Goal: Browse casually: Explore the website without a specific task or goal

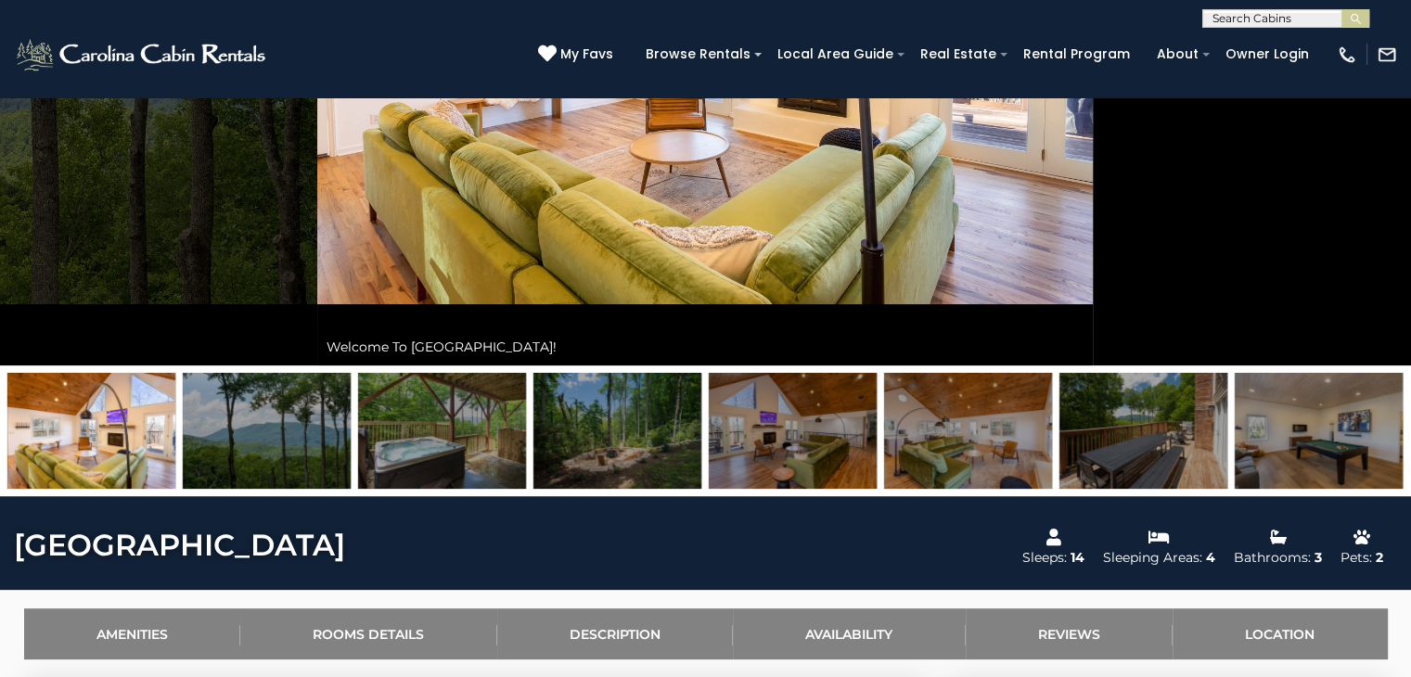
scroll to position [186, 0]
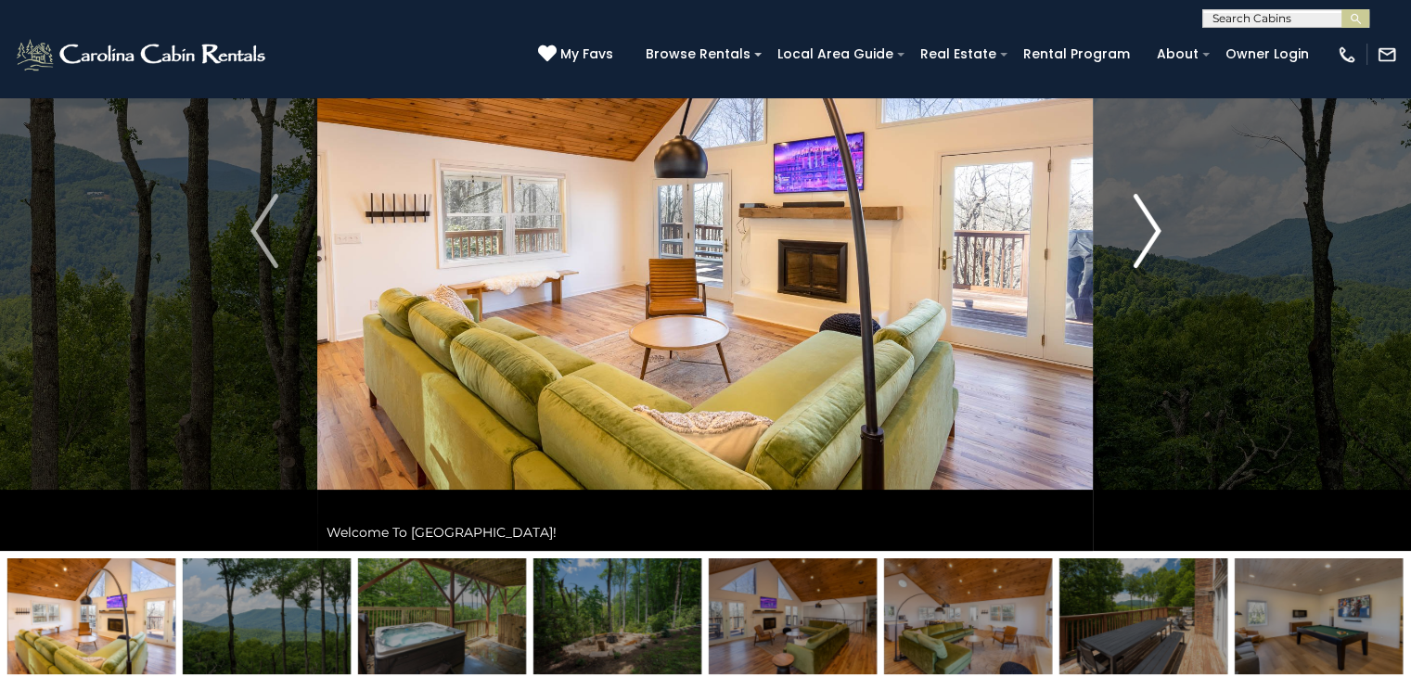
click at [1148, 242] on img "Next" at bounding box center [1147, 231] width 28 height 74
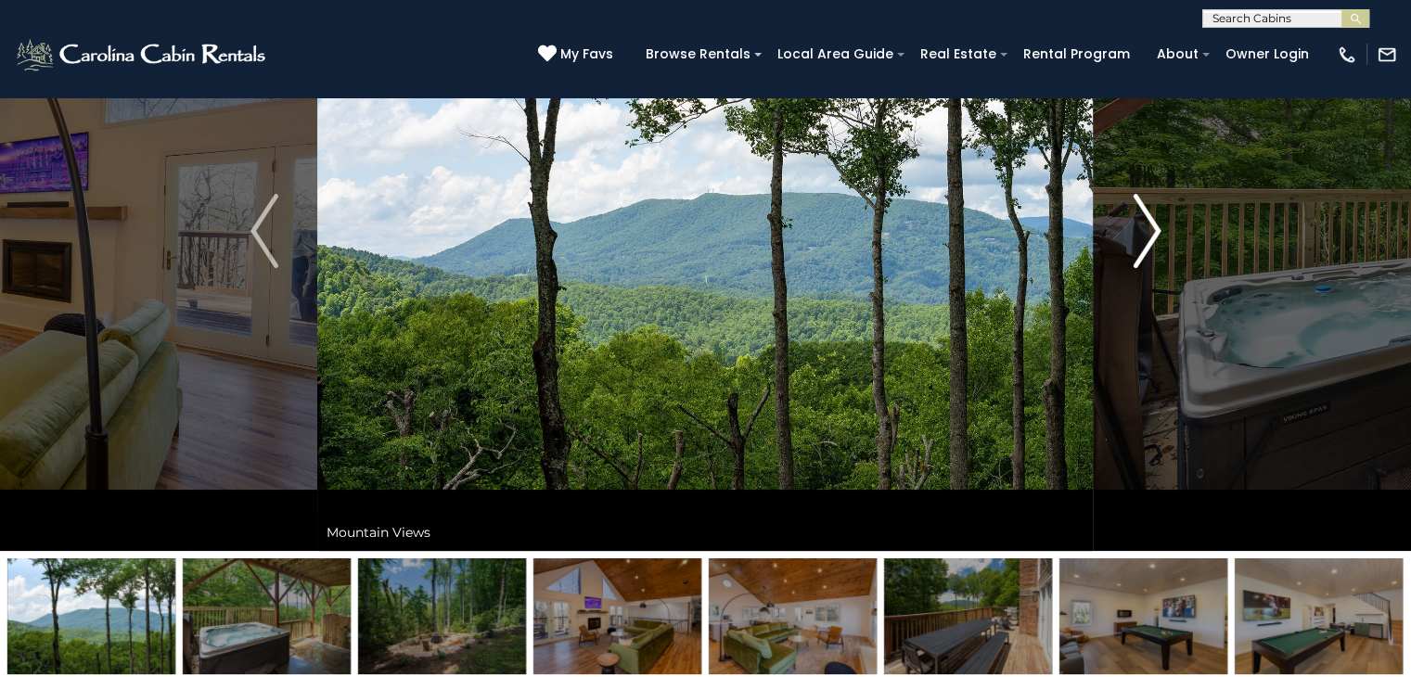
click at [1148, 230] on img "Next" at bounding box center [1147, 231] width 28 height 74
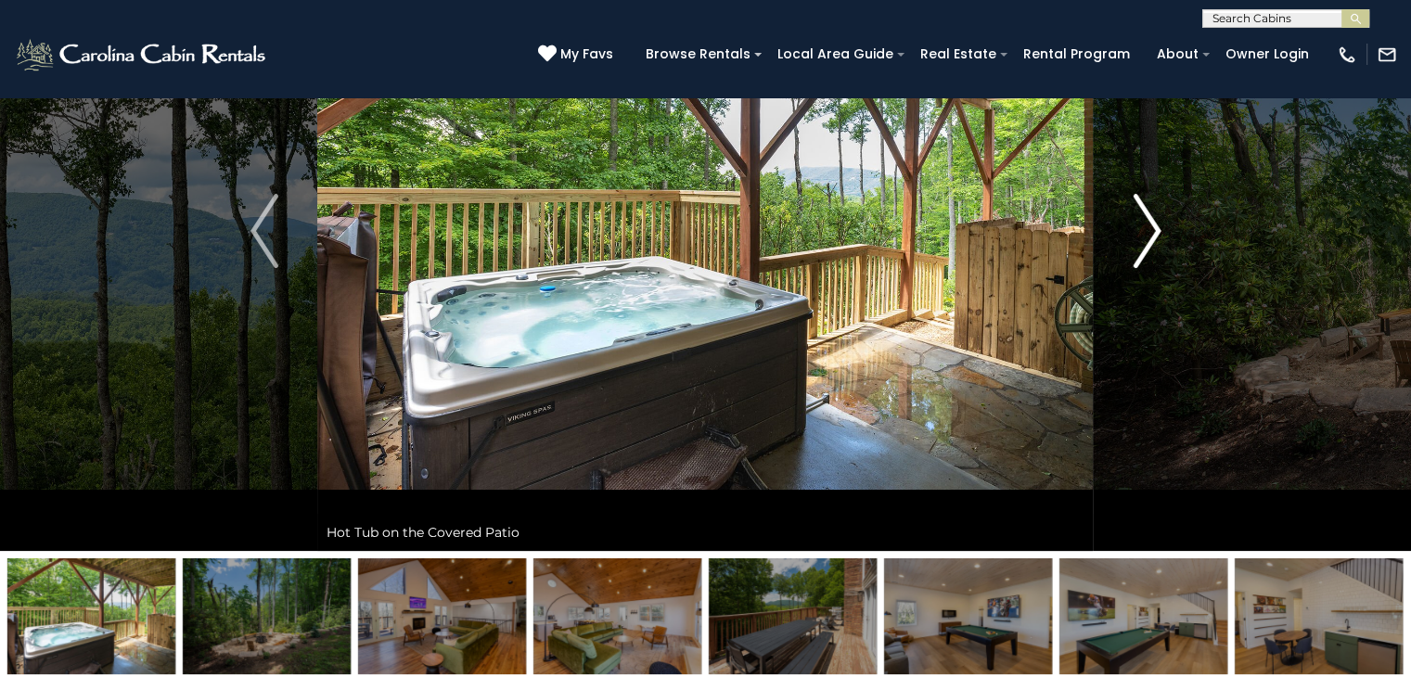
click at [1148, 230] on img "Next" at bounding box center [1147, 231] width 28 height 74
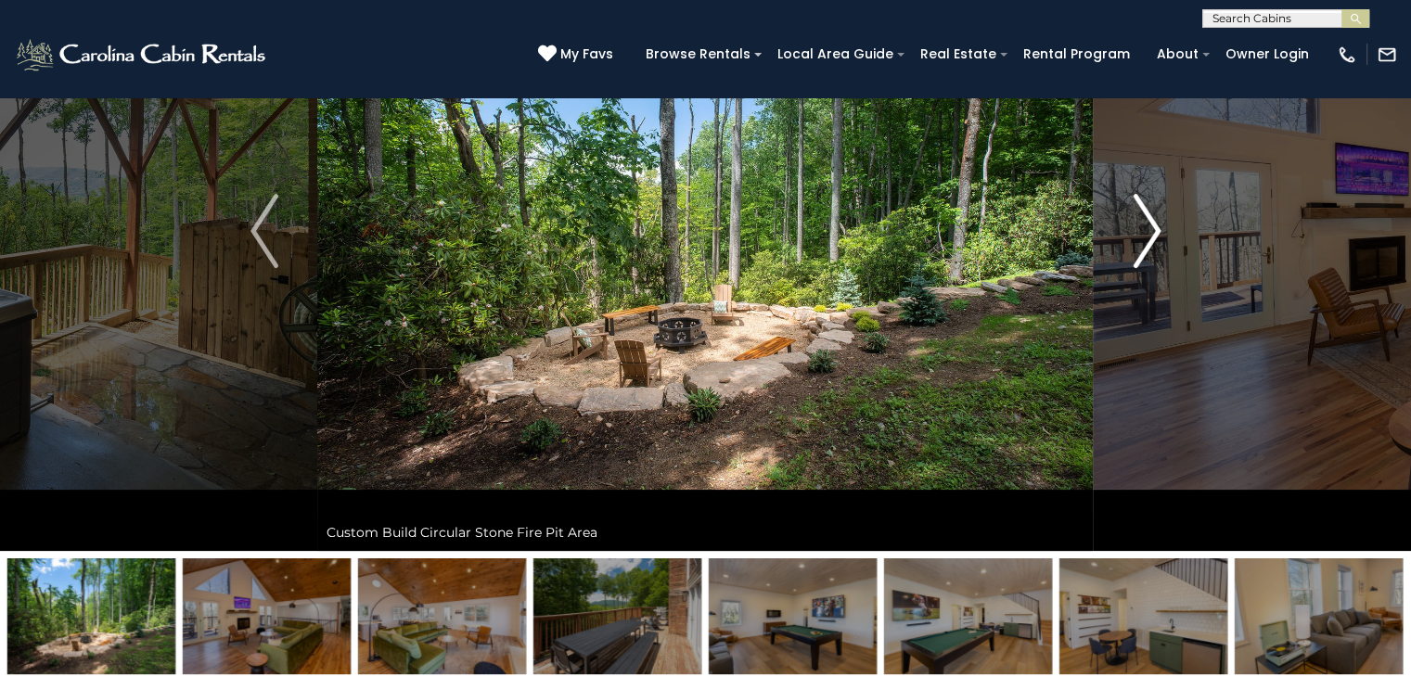
click at [1148, 230] on img "Next" at bounding box center [1147, 231] width 28 height 74
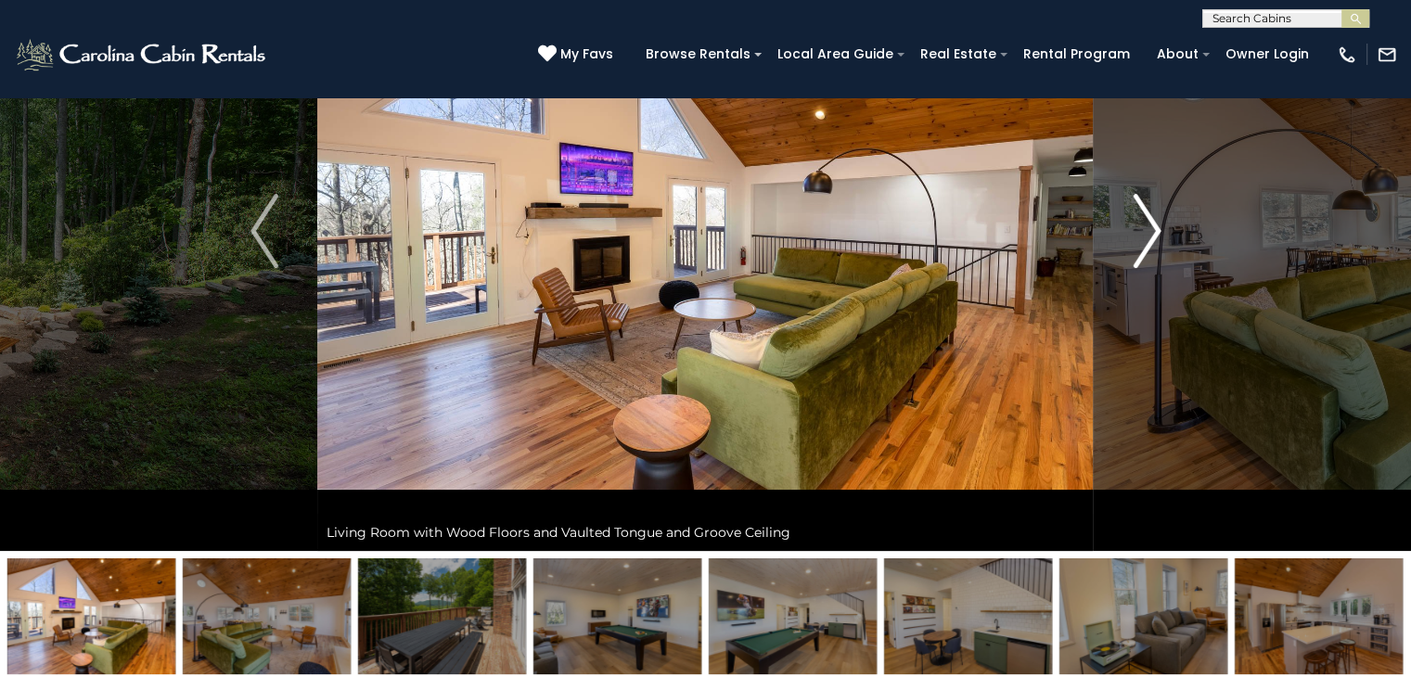
click at [1148, 230] on img "Next" at bounding box center [1147, 231] width 28 height 74
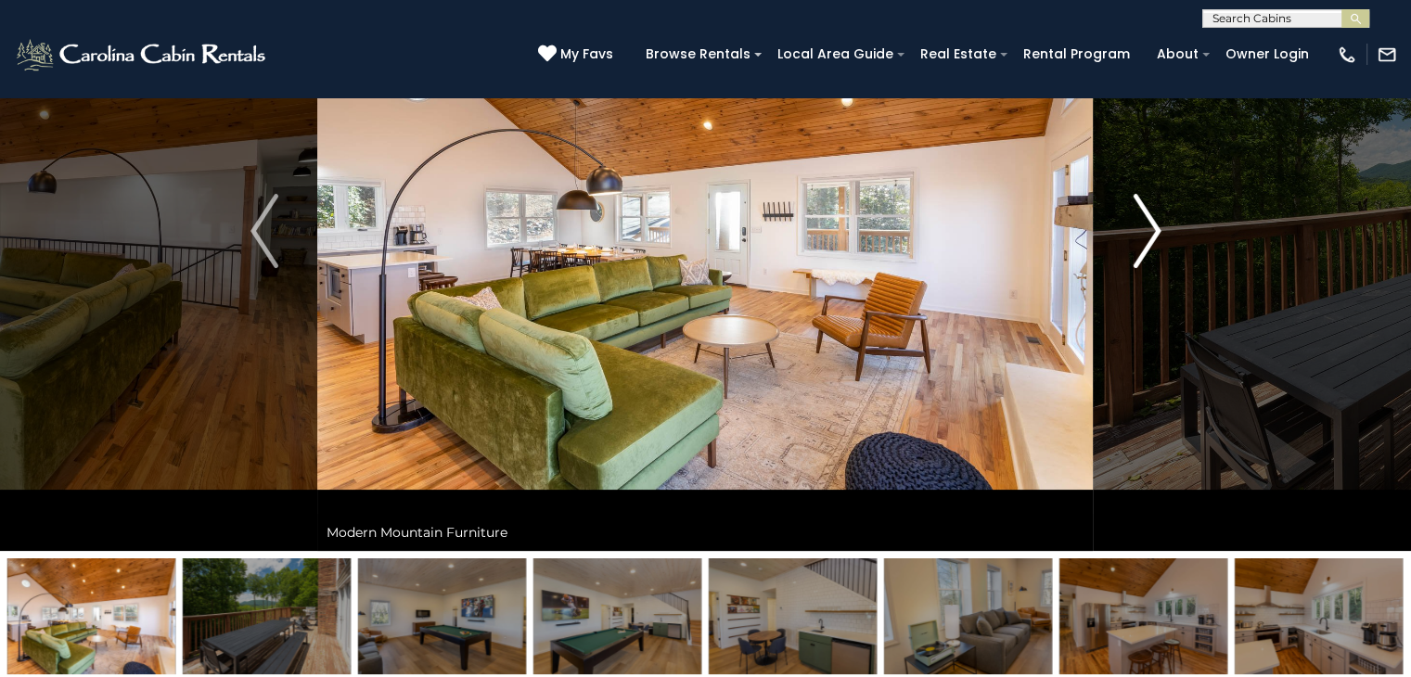
click at [1148, 230] on img "Next" at bounding box center [1147, 231] width 28 height 74
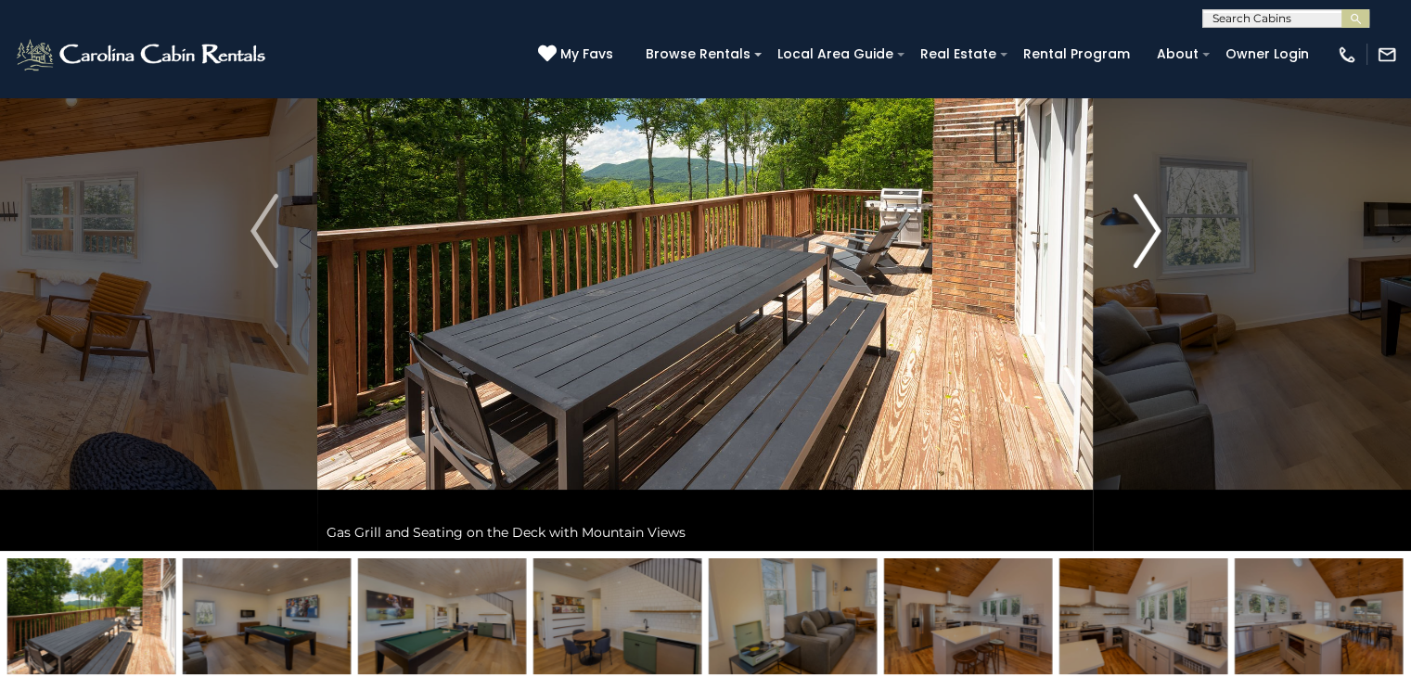
click at [1148, 230] on img "Next" at bounding box center [1147, 231] width 28 height 74
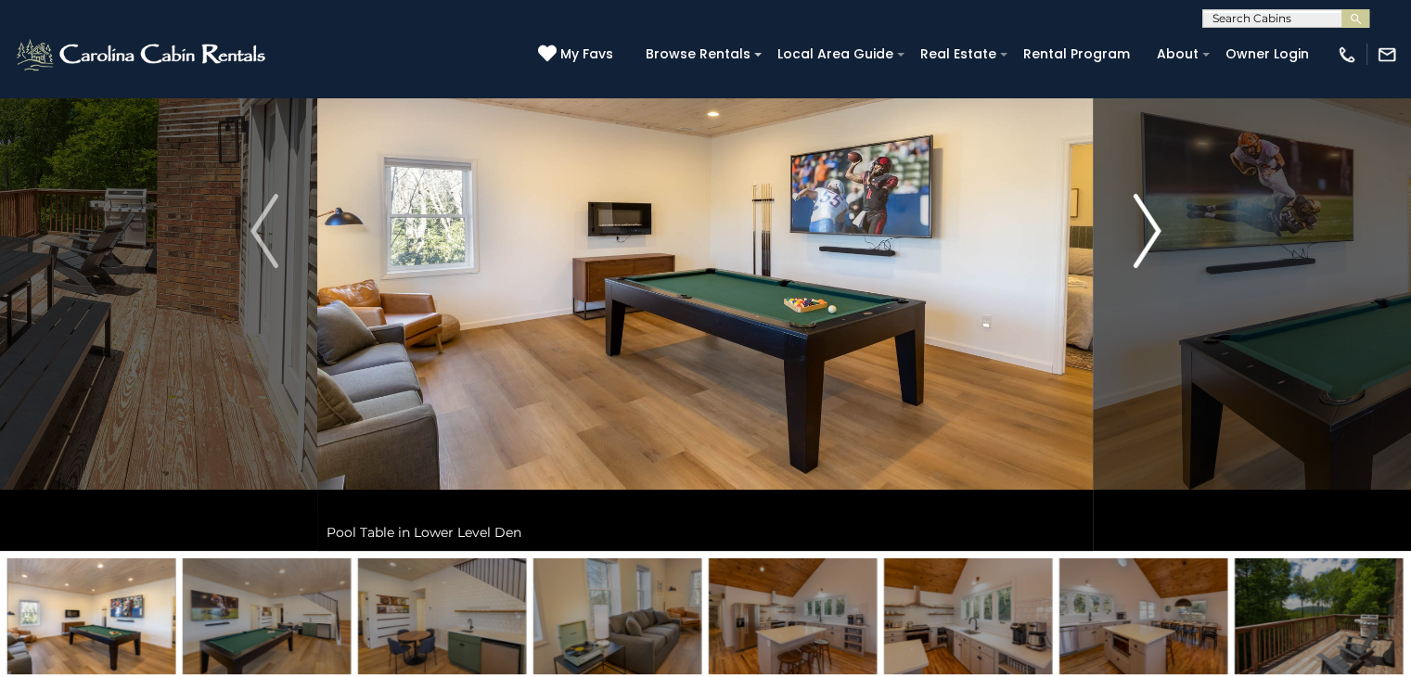
click at [1148, 230] on img "Next" at bounding box center [1147, 231] width 28 height 74
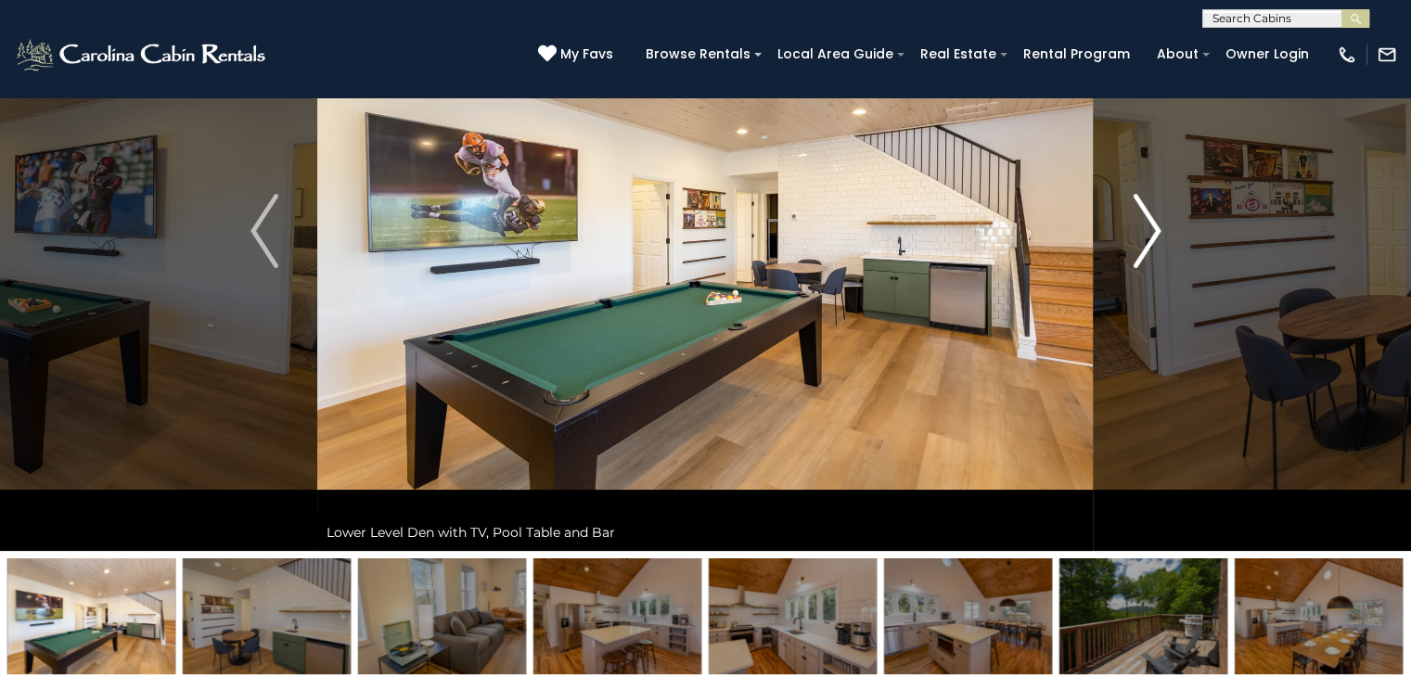
click at [1148, 230] on img "Next" at bounding box center [1147, 231] width 28 height 74
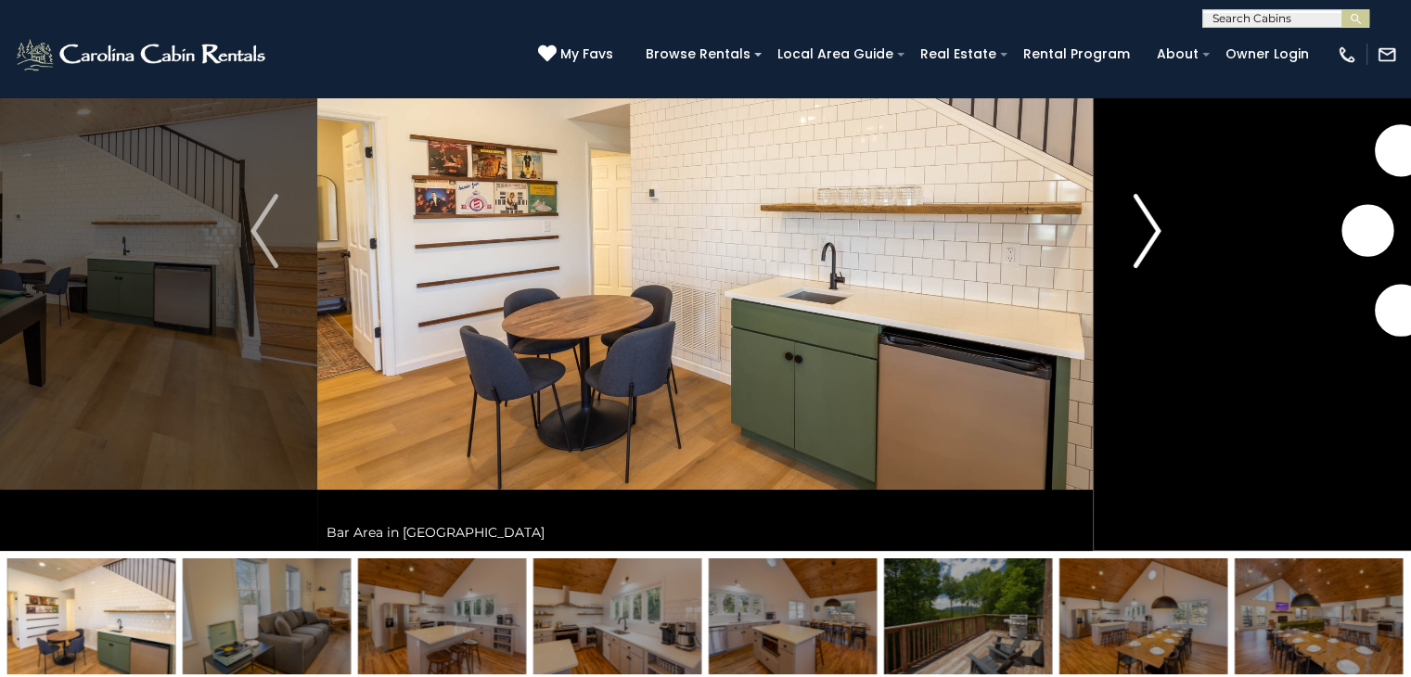
click at [1148, 230] on img "Next" at bounding box center [1147, 231] width 28 height 74
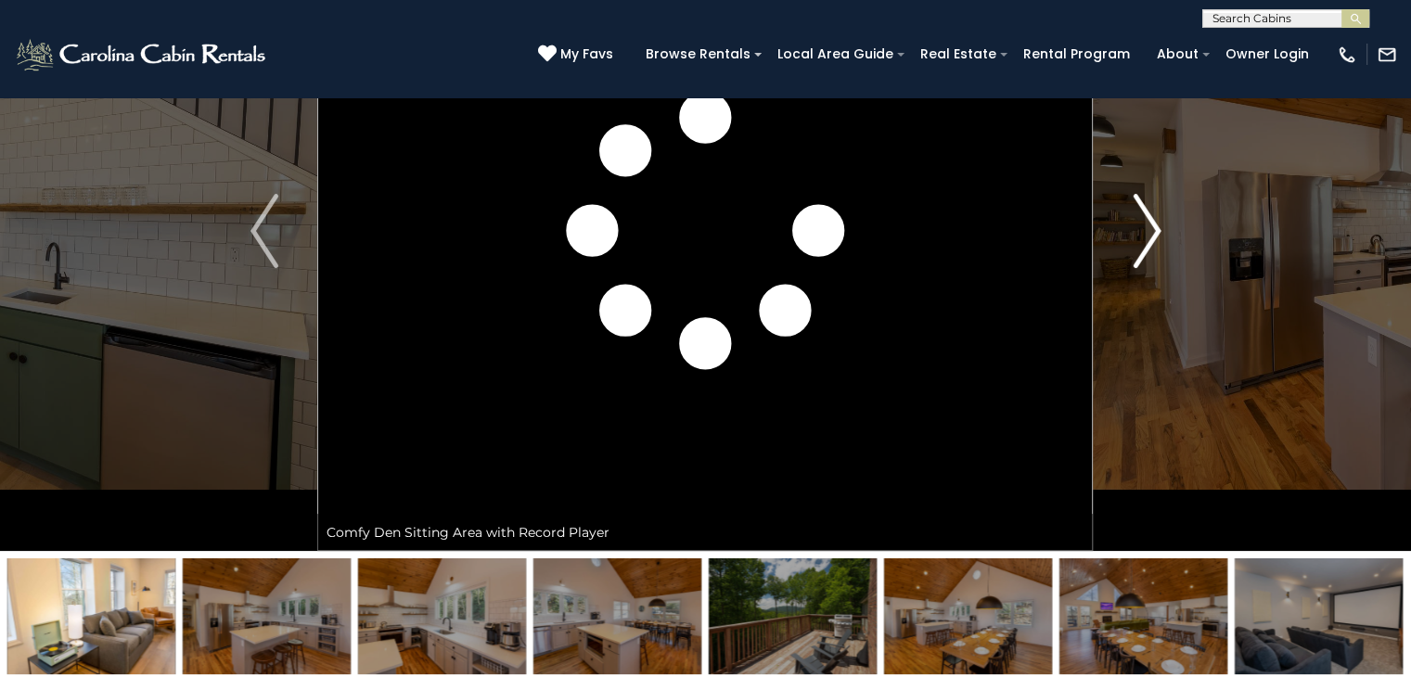
click at [1148, 230] on img "Next" at bounding box center [1147, 231] width 28 height 74
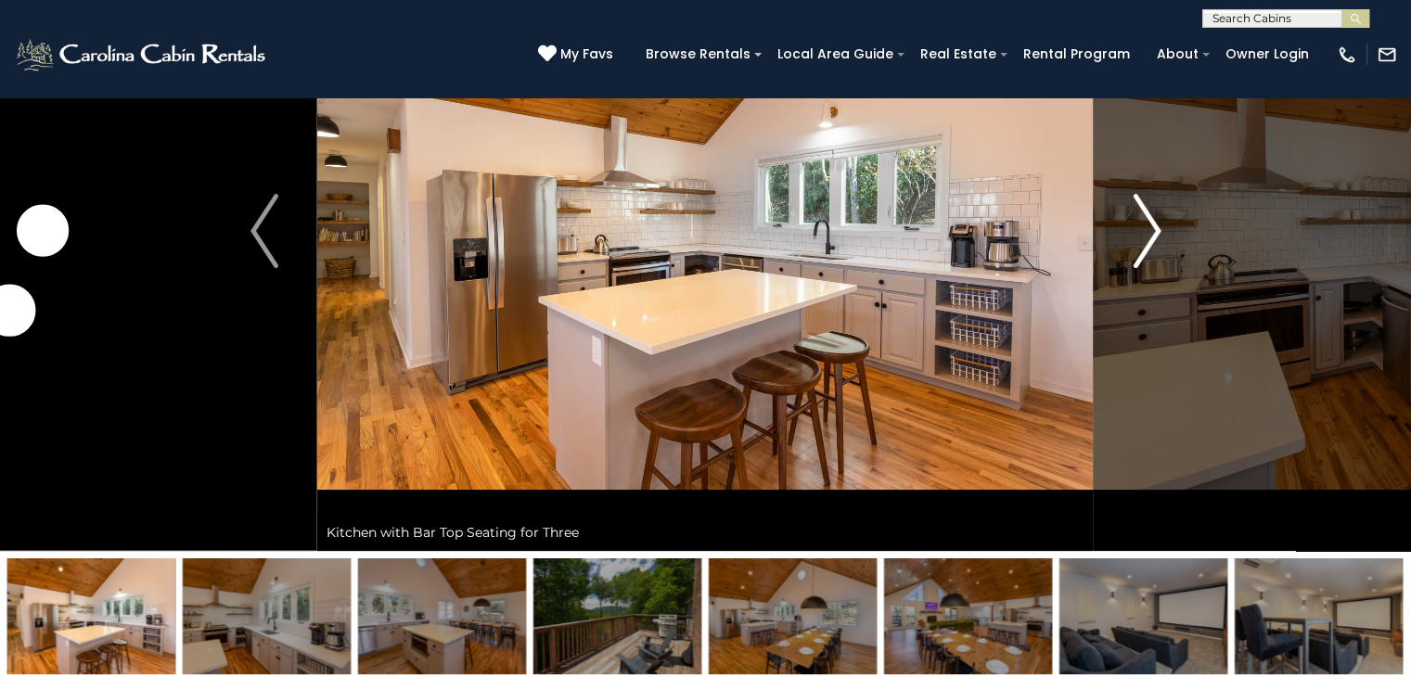
click at [1148, 230] on img "Next" at bounding box center [1147, 231] width 28 height 74
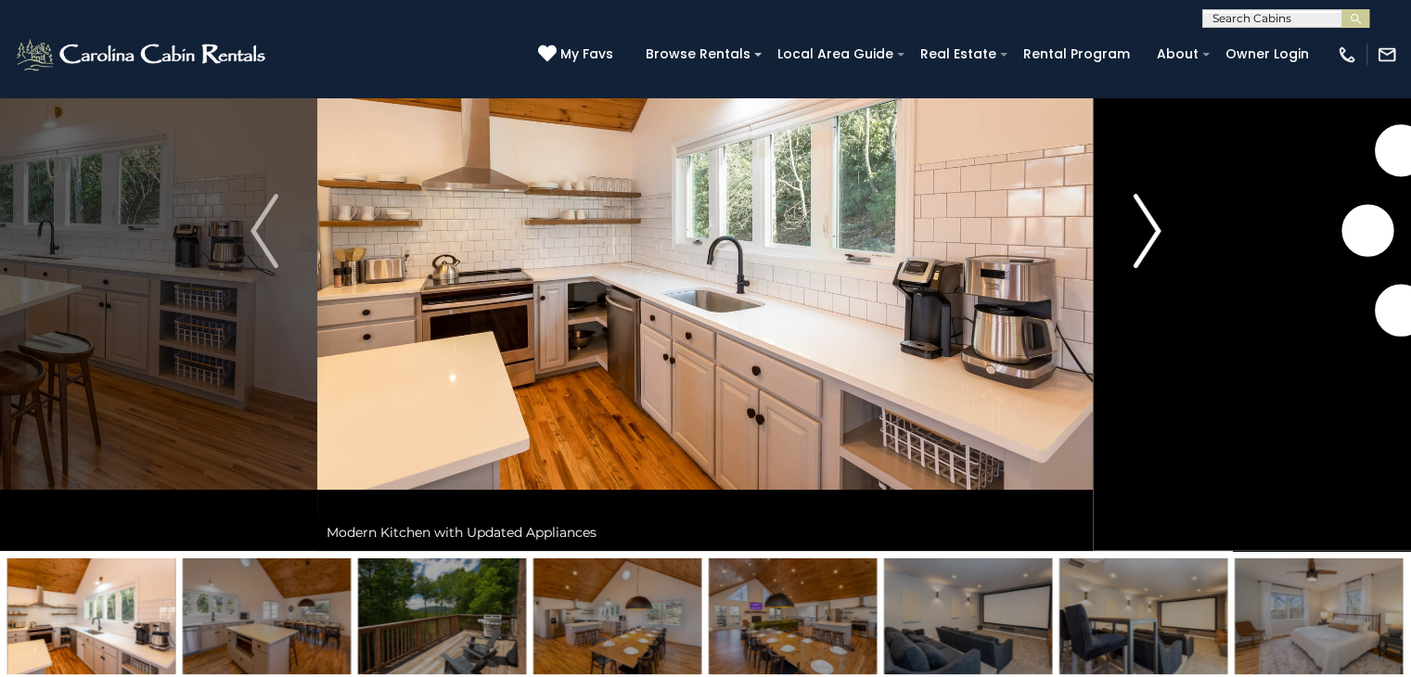
click at [1148, 230] on img "Next" at bounding box center [1147, 231] width 28 height 74
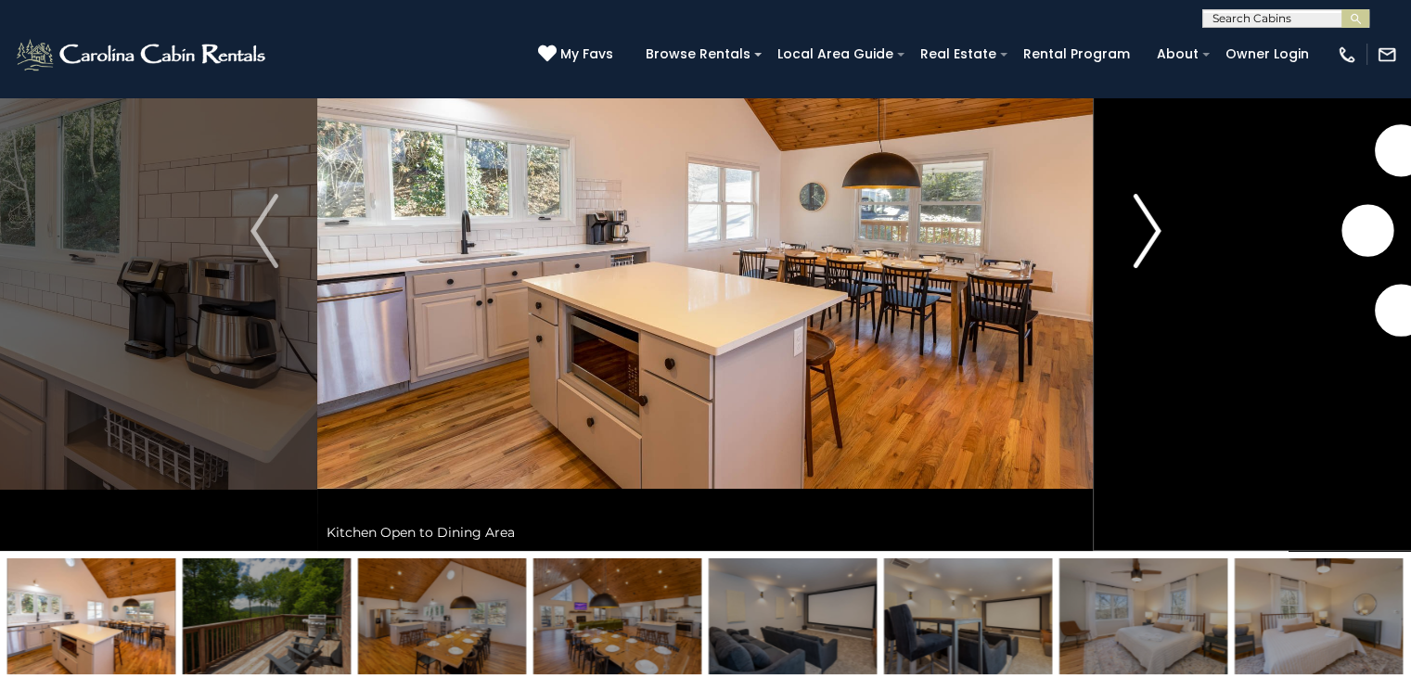
click at [1148, 230] on img "Next" at bounding box center [1147, 231] width 28 height 74
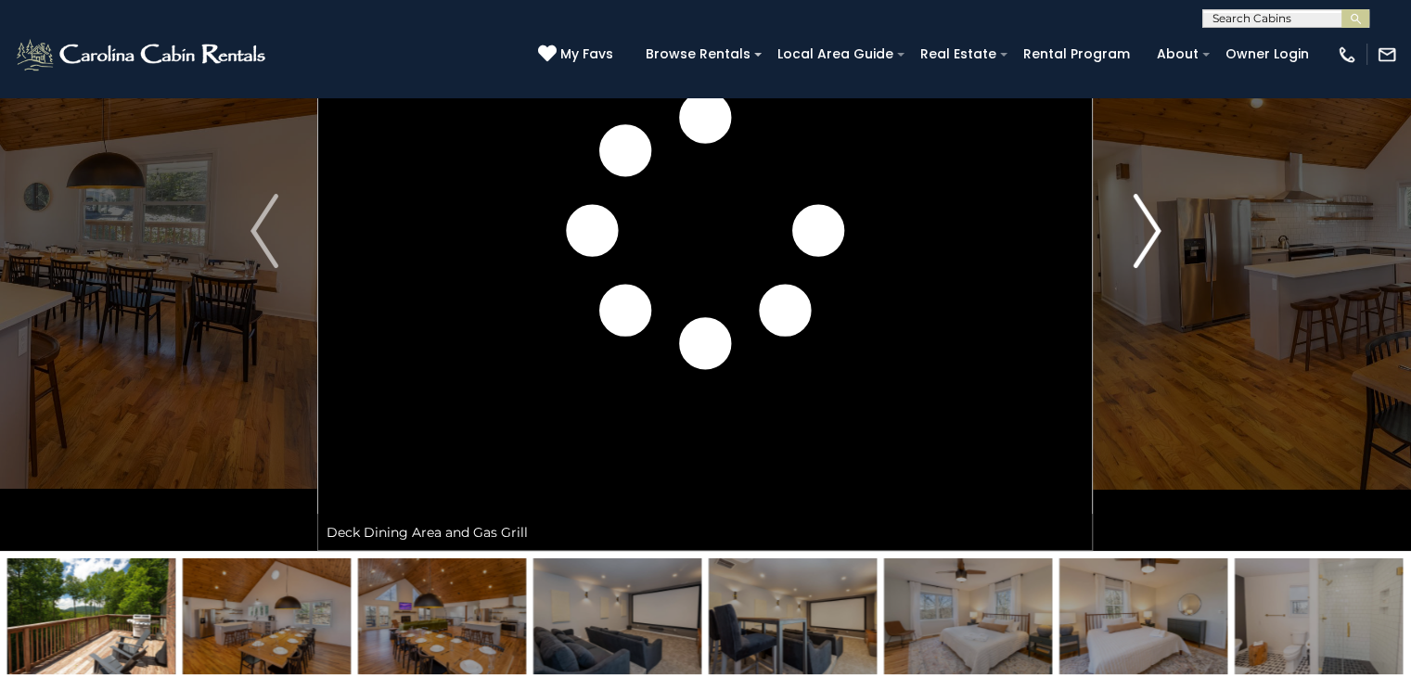
click at [1148, 230] on img "Next" at bounding box center [1147, 231] width 28 height 74
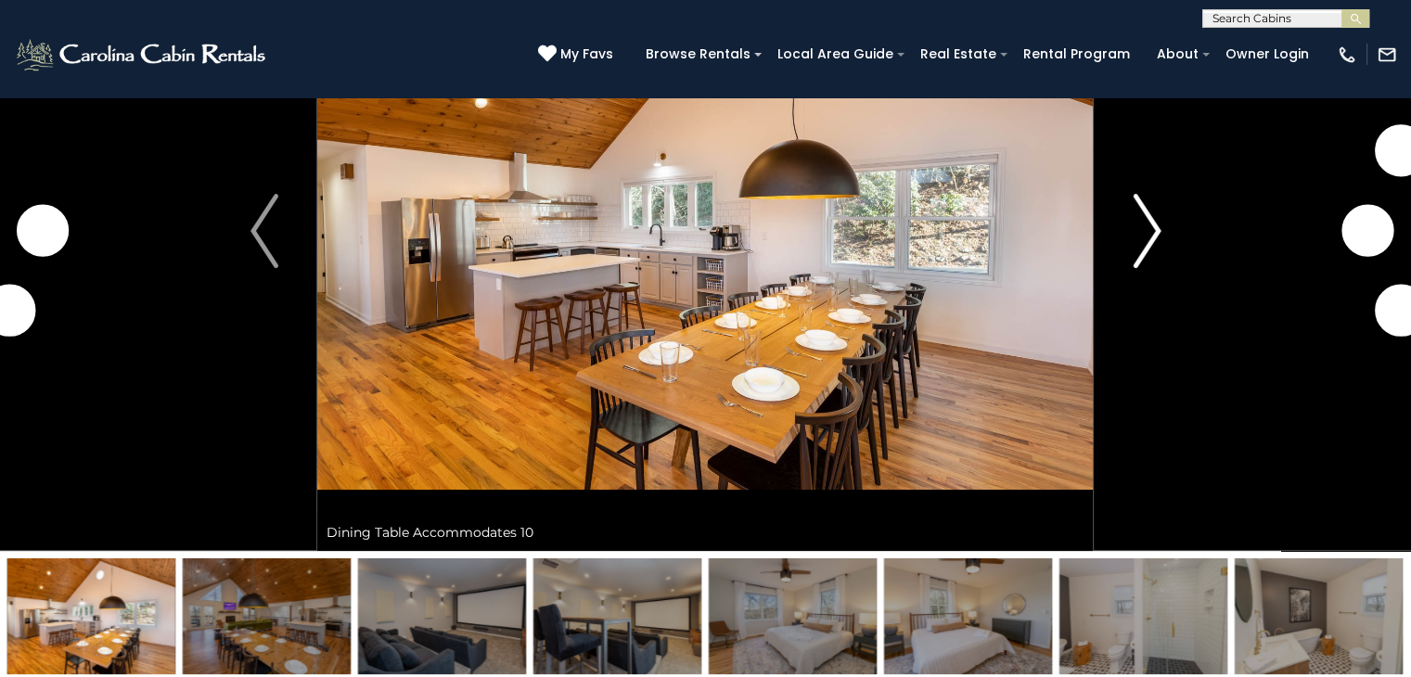
click at [1148, 230] on img "Next" at bounding box center [1147, 231] width 28 height 74
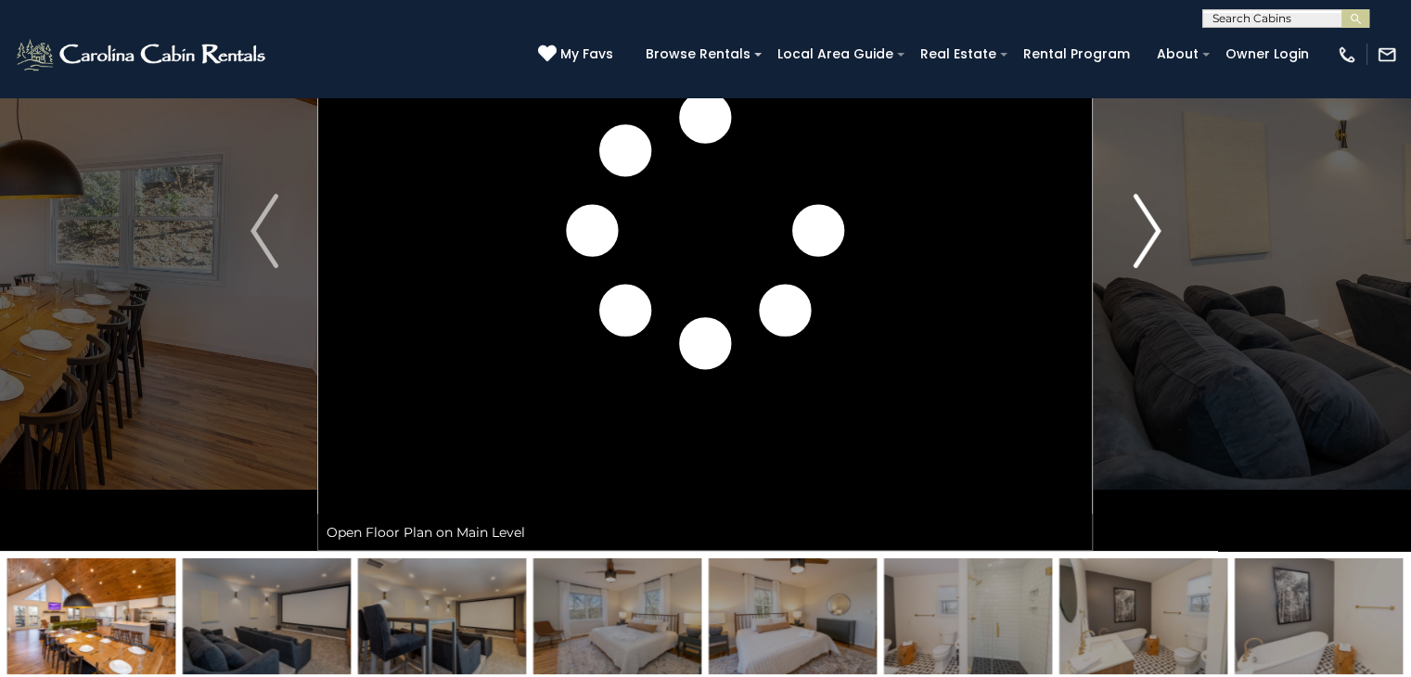
click at [1148, 230] on img "Next" at bounding box center [1147, 231] width 28 height 74
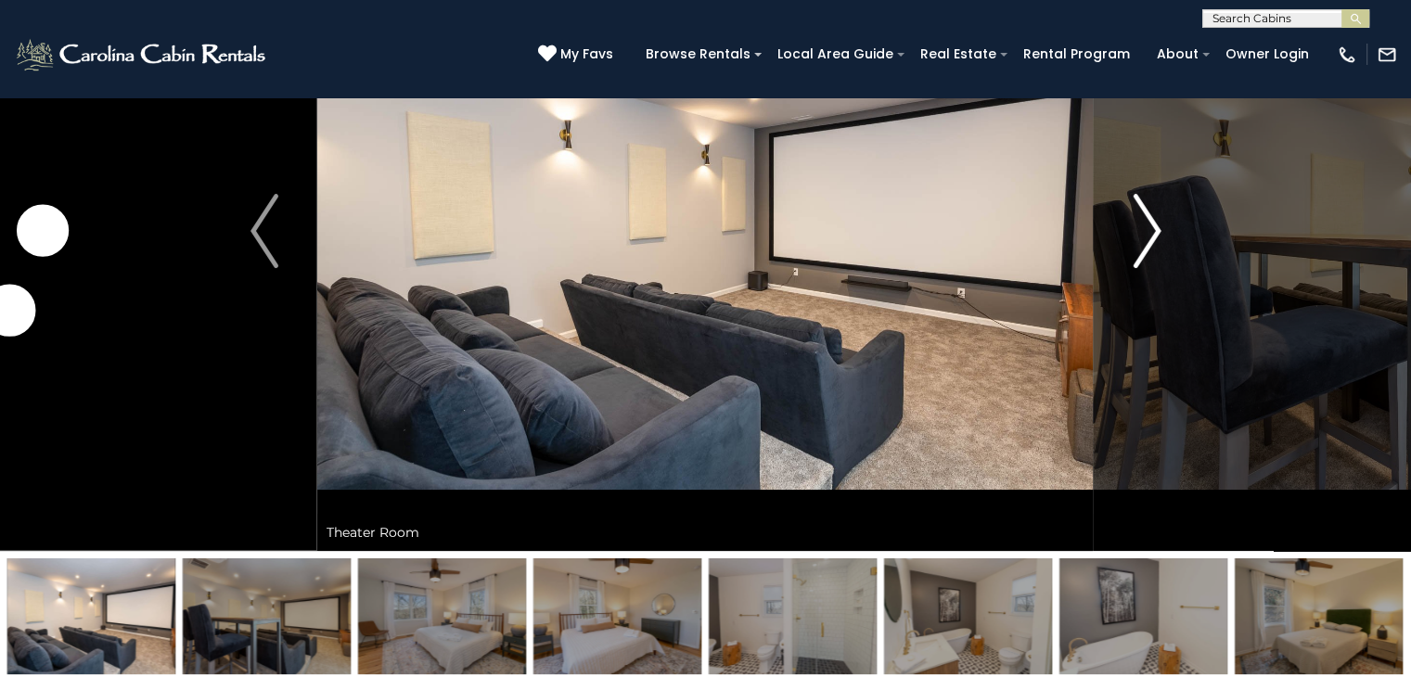
click at [1148, 230] on img "Next" at bounding box center [1147, 231] width 28 height 74
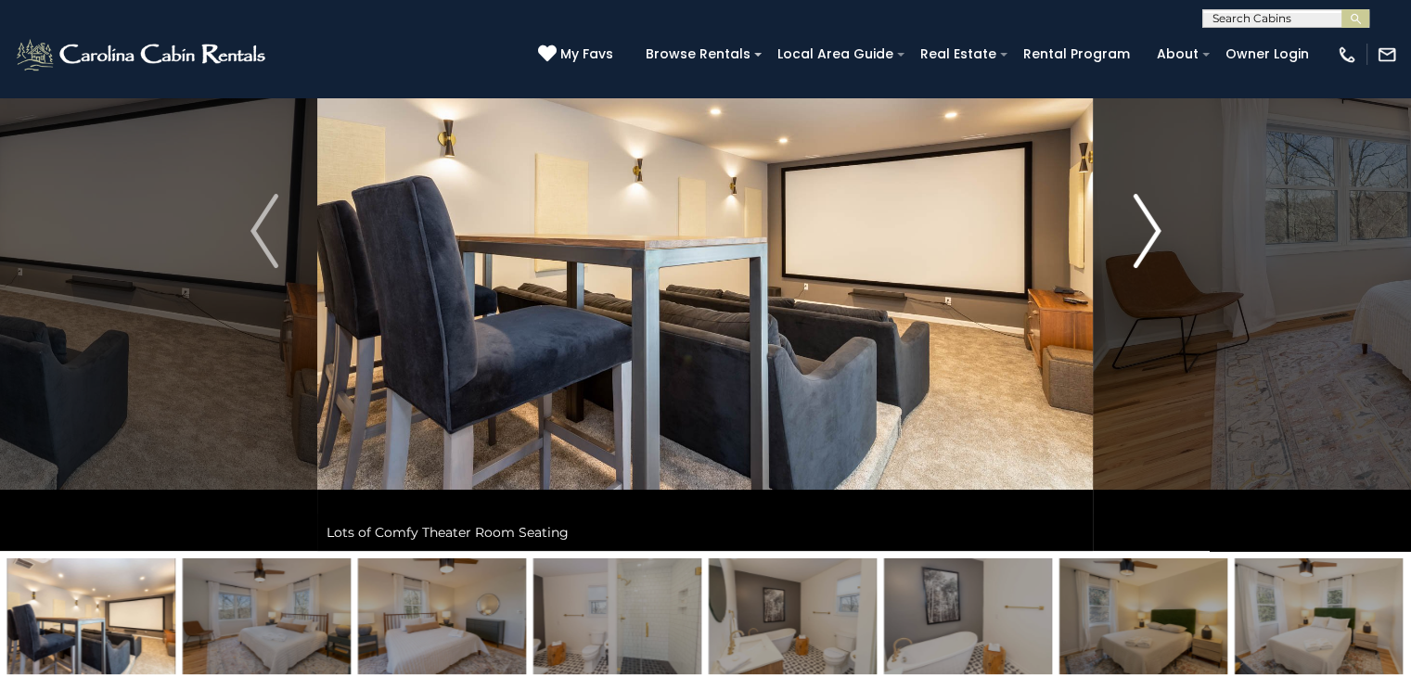
click at [1124, 246] on button "Next" at bounding box center [1147, 231] width 107 height 640
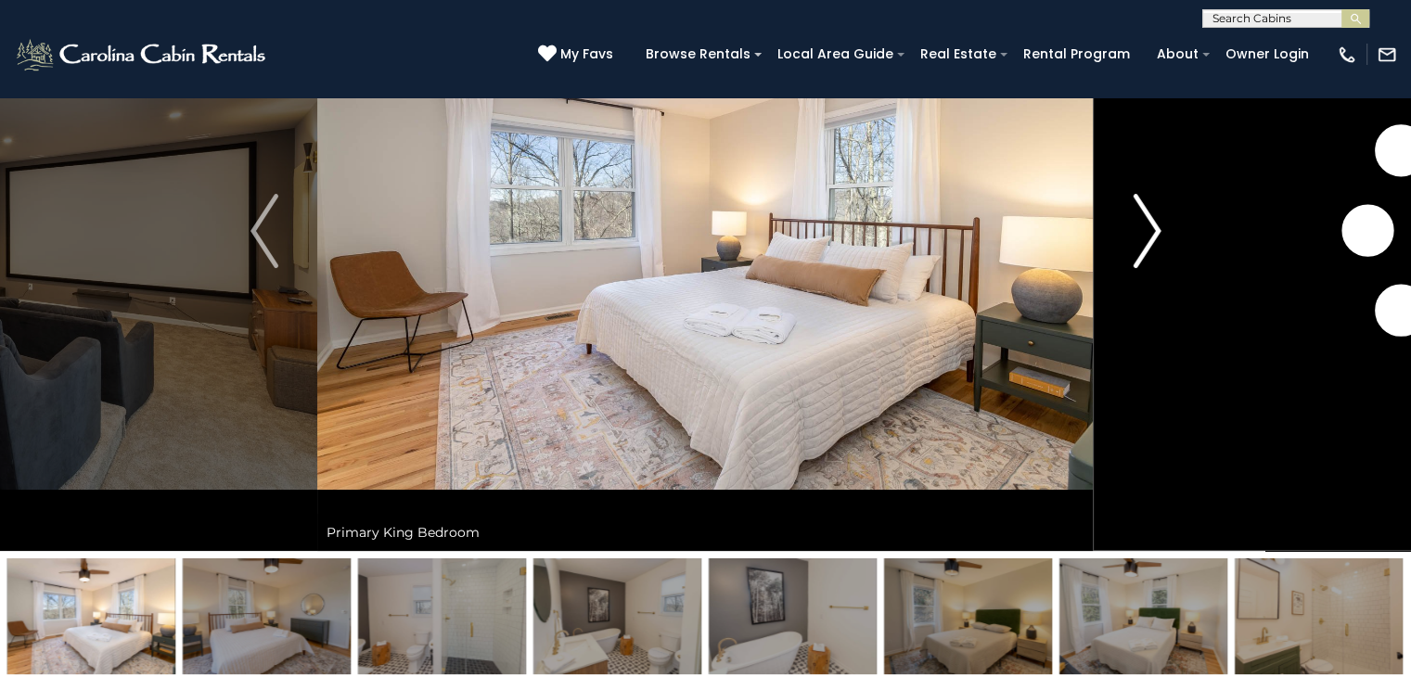
click at [1134, 240] on img "Next" at bounding box center [1147, 231] width 28 height 74
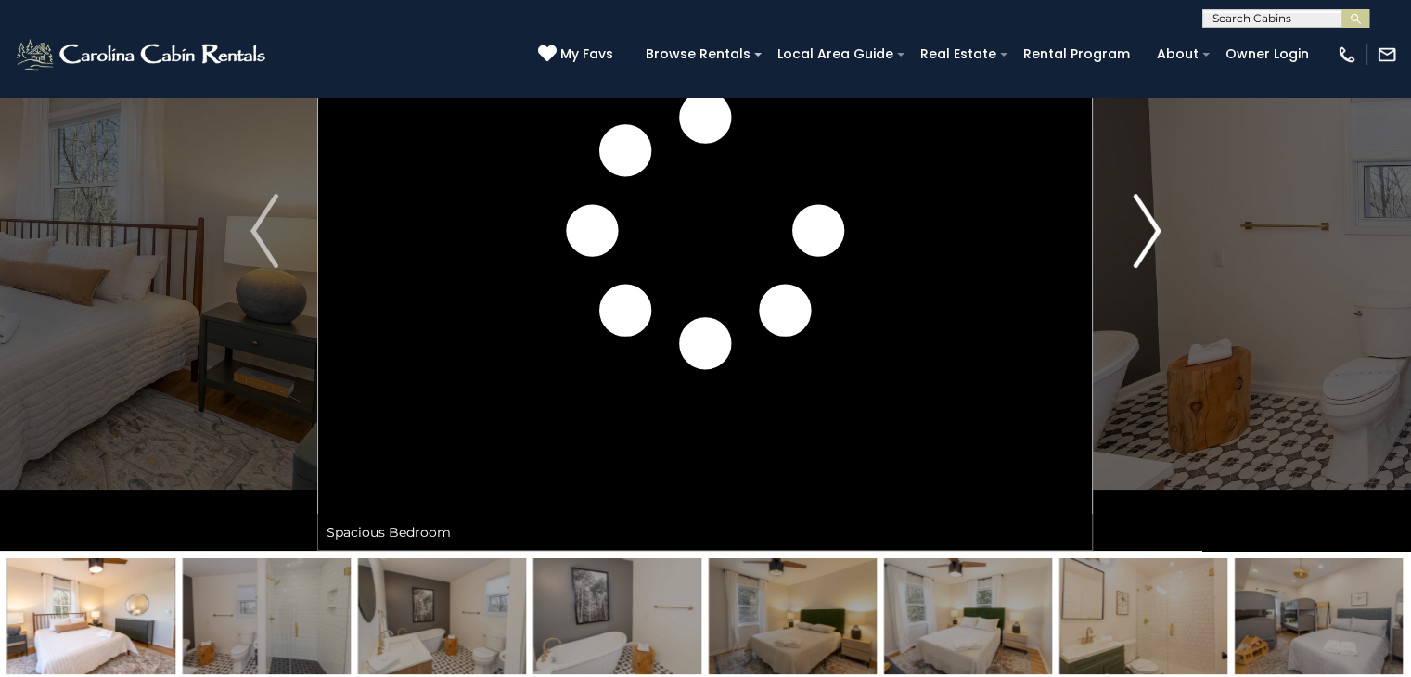
click at [1134, 240] on img "Next" at bounding box center [1147, 231] width 28 height 74
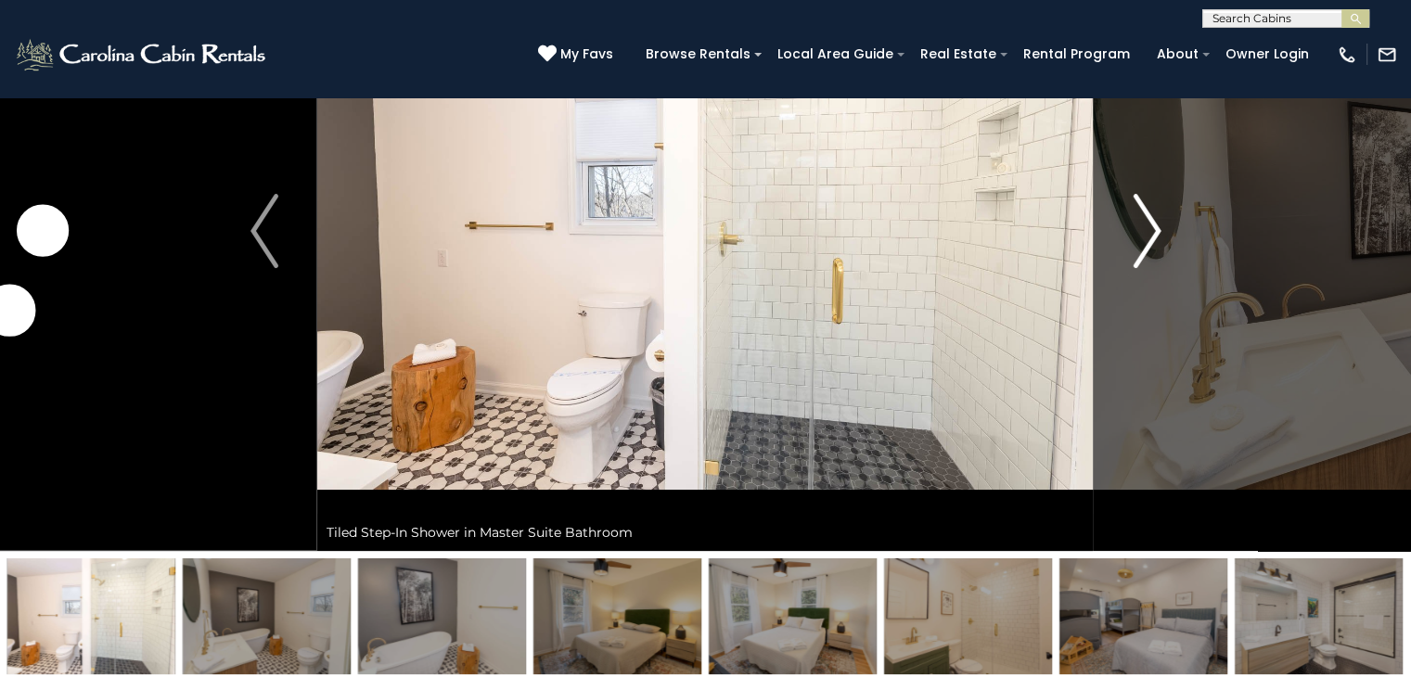
click at [1134, 240] on img "Next" at bounding box center [1147, 231] width 28 height 74
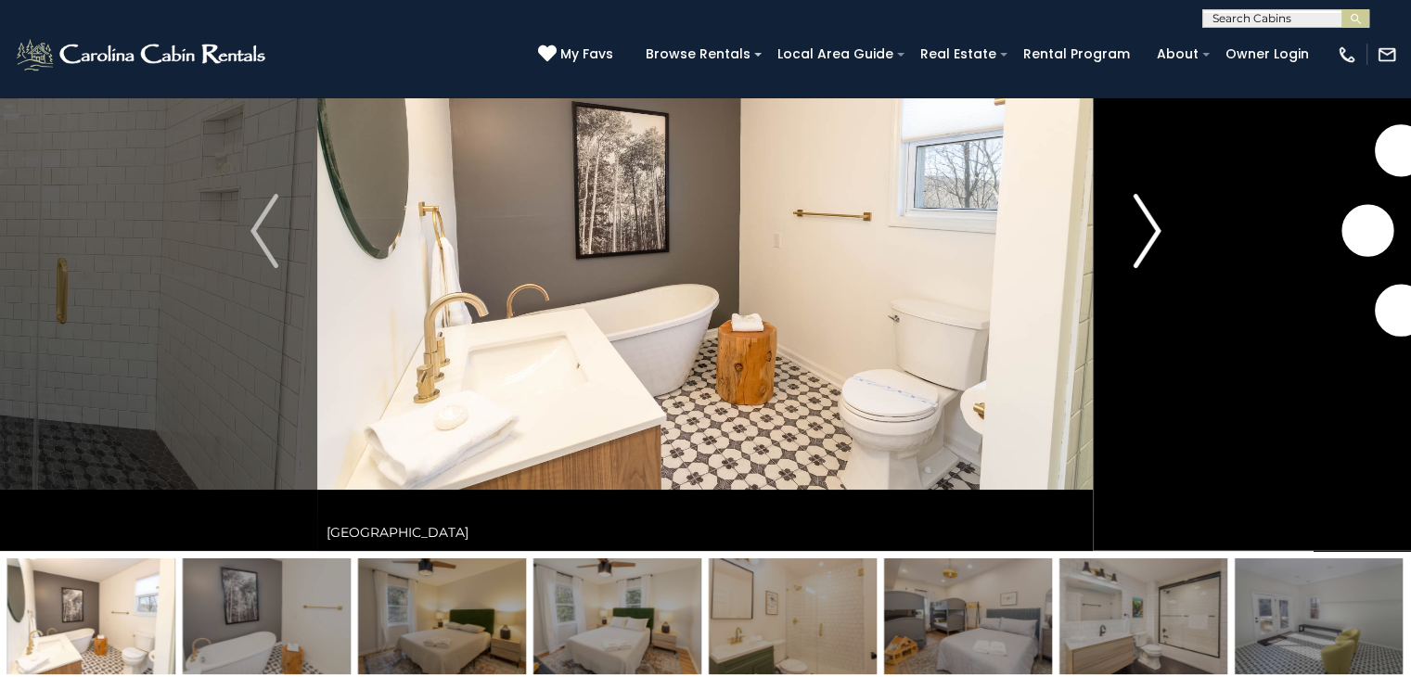
click at [1134, 240] on img "Next" at bounding box center [1147, 231] width 28 height 74
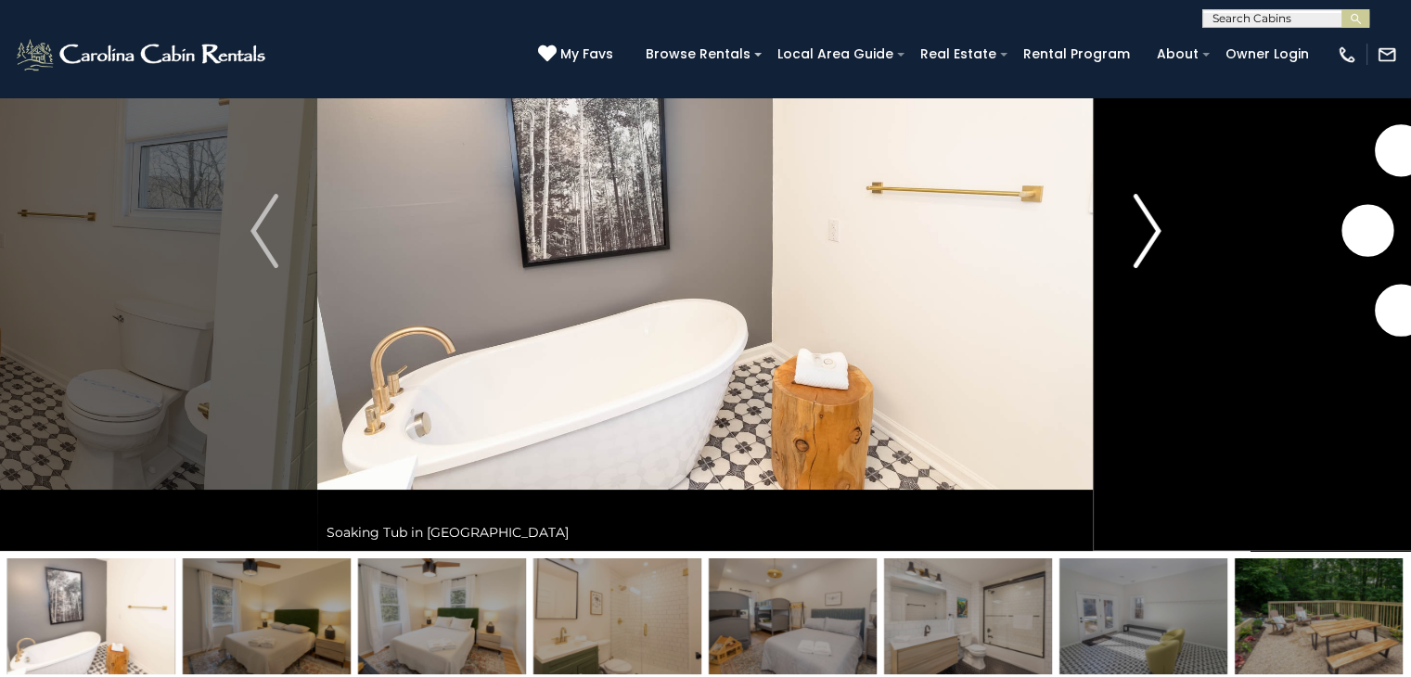
click at [1134, 240] on img "Next" at bounding box center [1147, 231] width 28 height 74
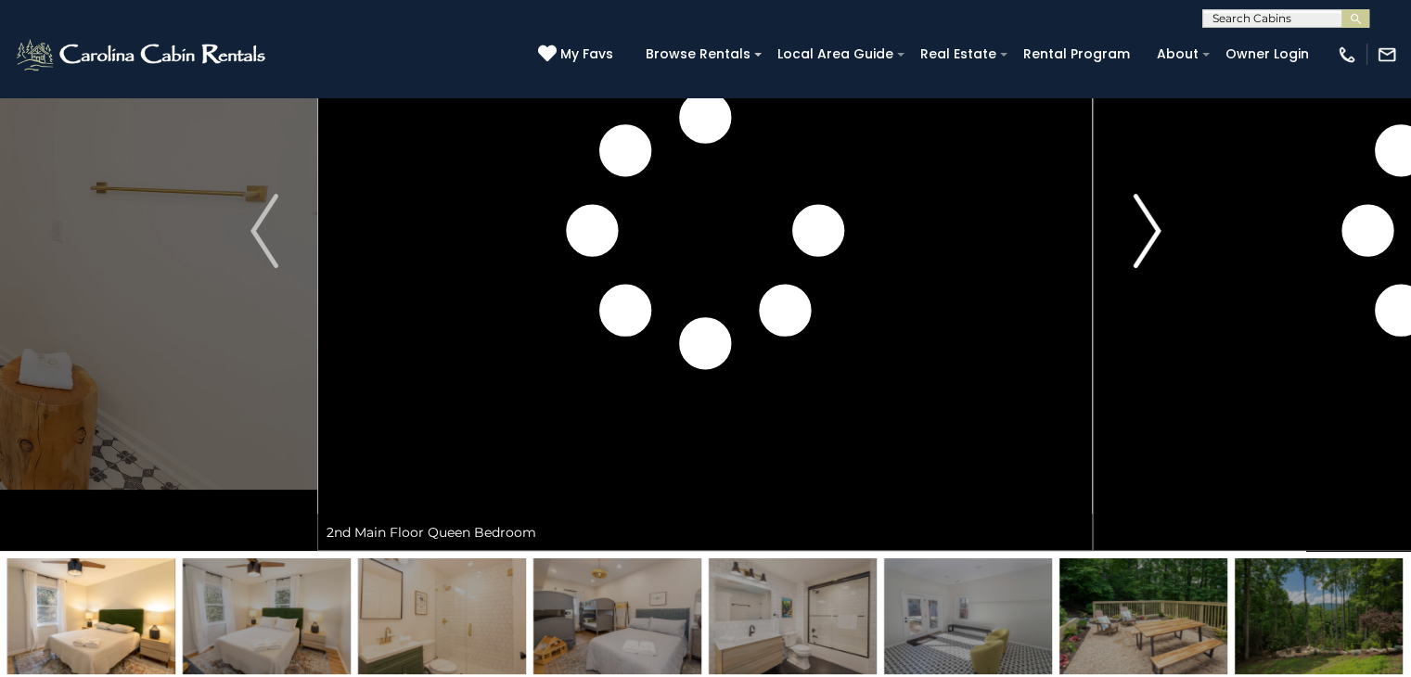
click at [1134, 240] on img "Next" at bounding box center [1147, 231] width 28 height 74
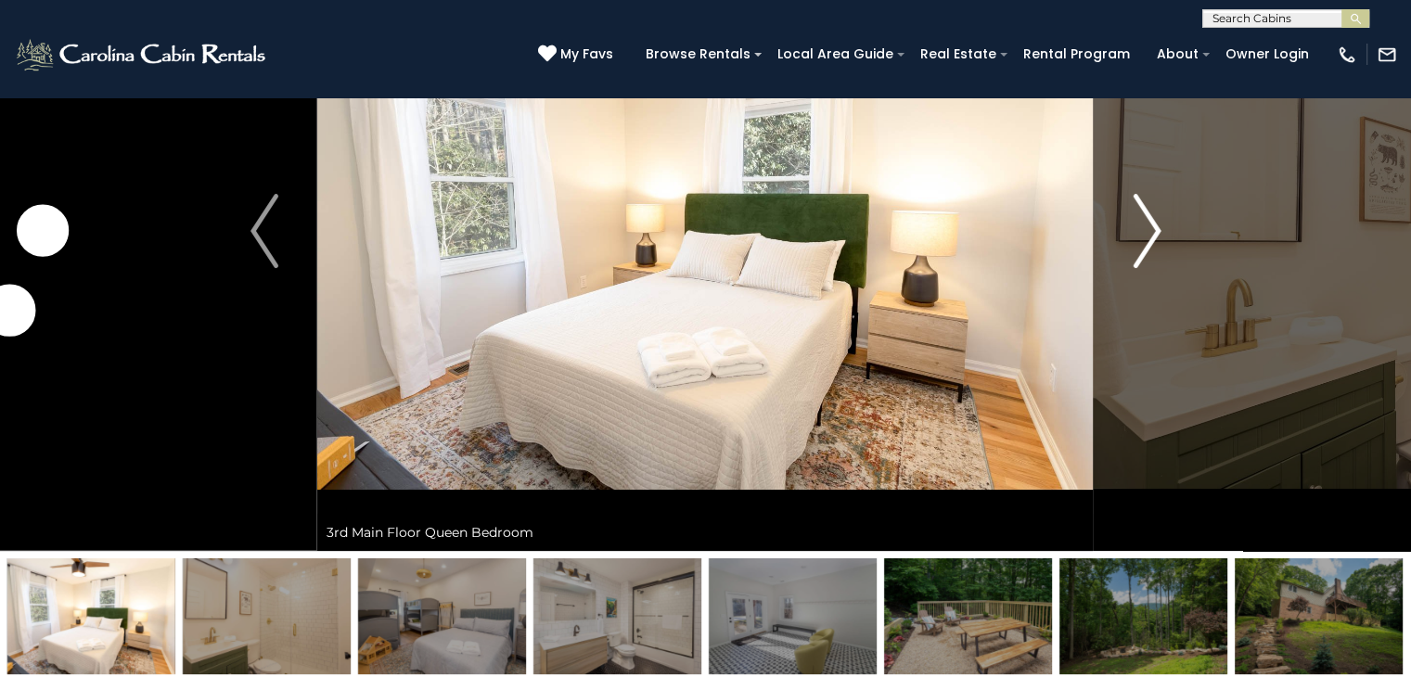
click at [1134, 240] on img "Next" at bounding box center [1147, 231] width 28 height 74
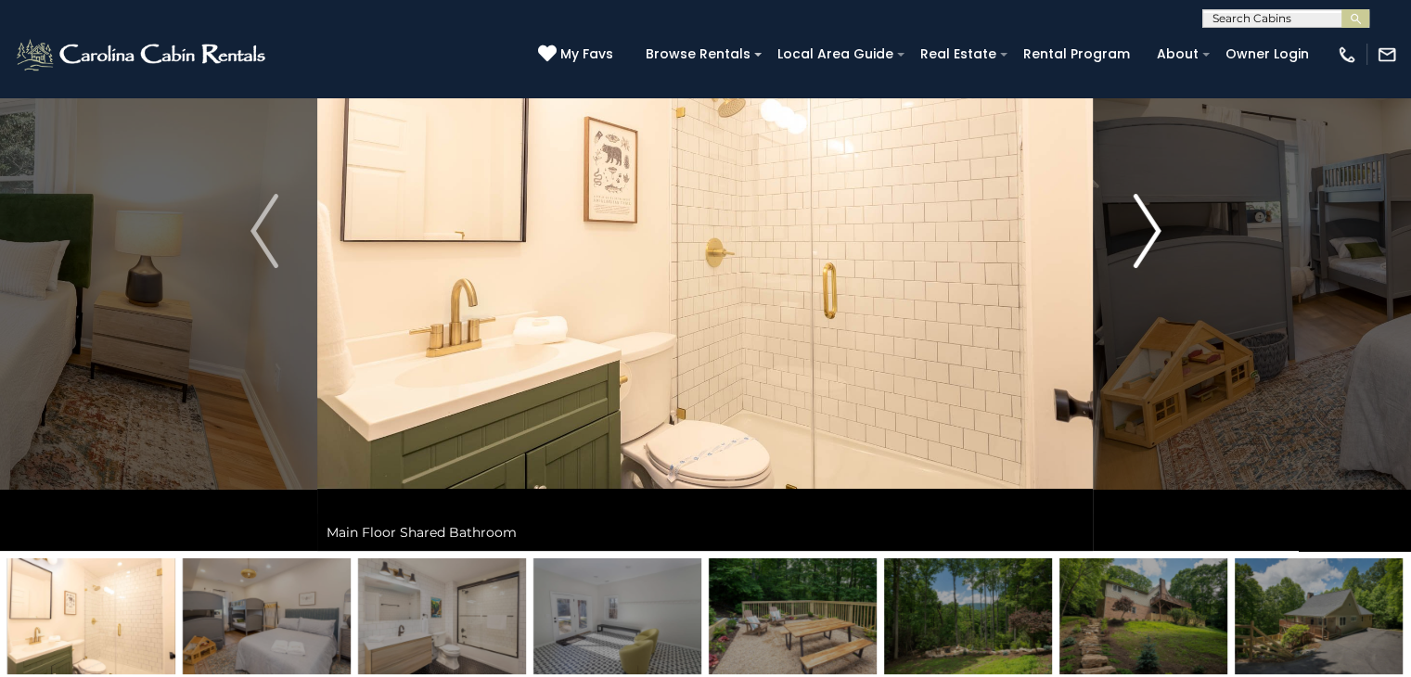
click at [1134, 240] on img "Next" at bounding box center [1147, 231] width 28 height 74
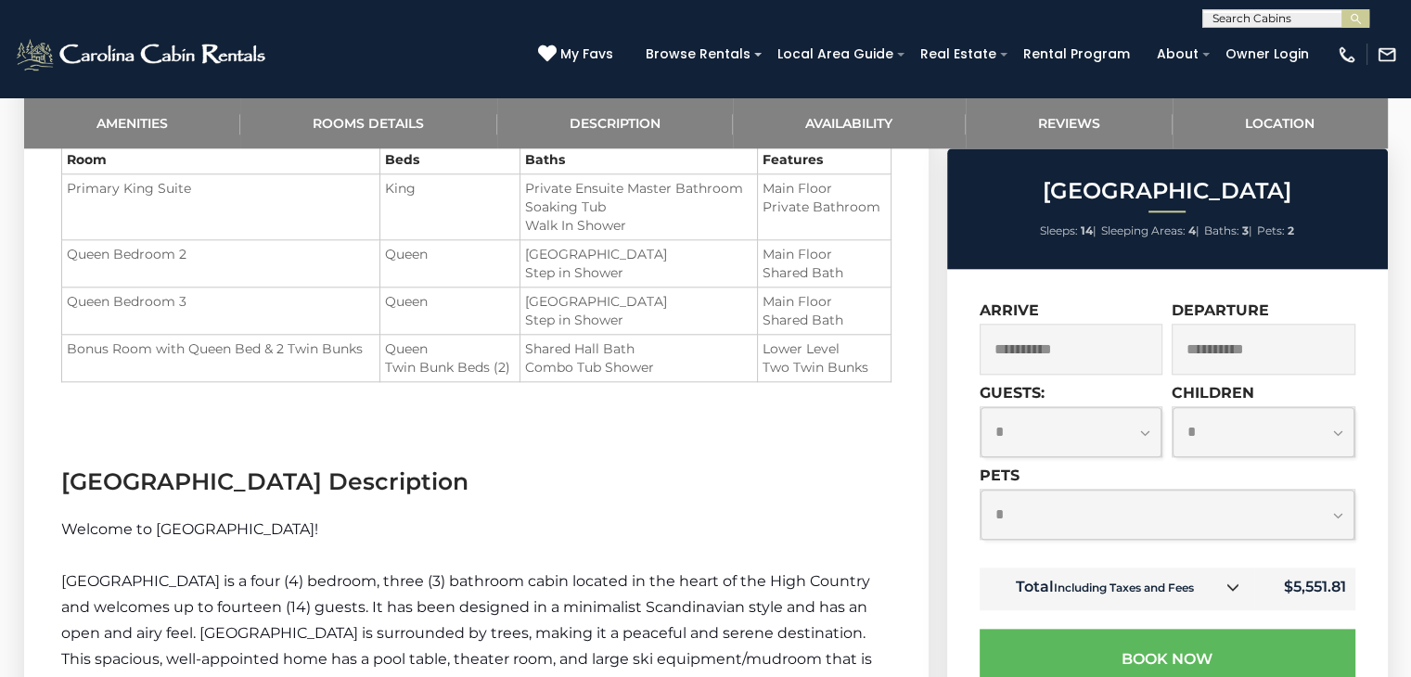
scroll to position [2041, 0]
